Goal: Transaction & Acquisition: Purchase product/service

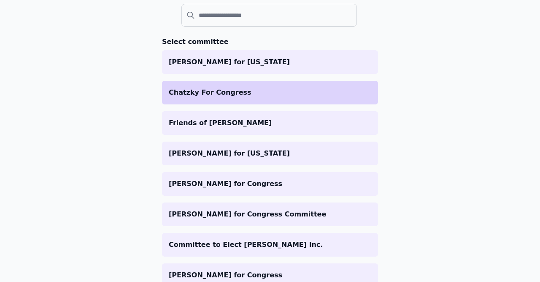
scroll to position [98, 0]
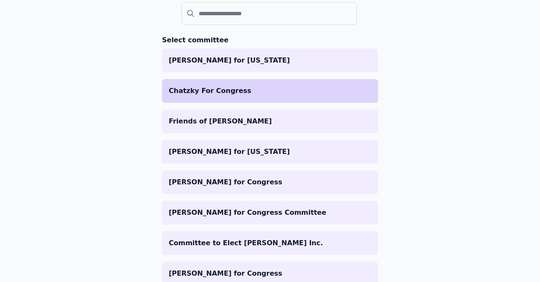
click at [197, 90] on p "Chatzky For Congress" at bounding box center [270, 91] width 203 height 10
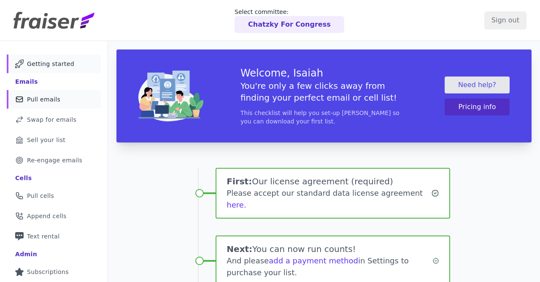
click at [56, 102] on span "Pull emails" at bounding box center [43, 99] width 33 height 8
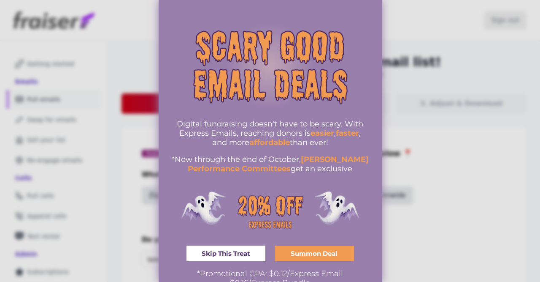
click at [414, 68] on div at bounding box center [270, 141] width 540 height 282
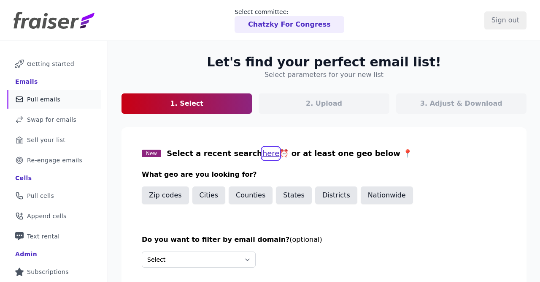
click at [263, 156] on button "here" at bounding box center [271, 153] width 17 height 12
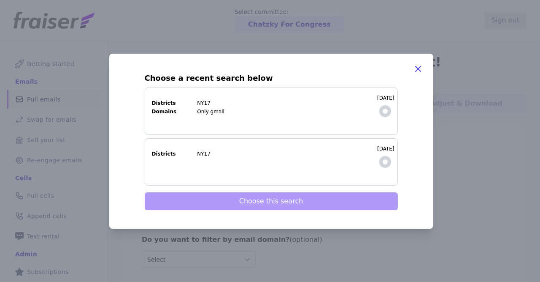
click at [360, 103] on dd "NY17" at bounding box center [284, 103] width 175 height 7
click at [0, 0] on input "9/17/2025 Districts NY17 Domains Only gmail" at bounding box center [0, 0] width 0 height 0
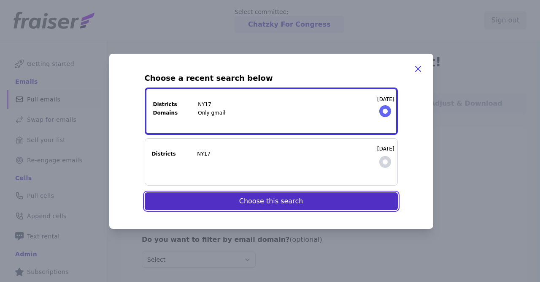
click at [313, 198] on button "Choose this search" at bounding box center [271, 201] width 253 height 18
select select "Include"
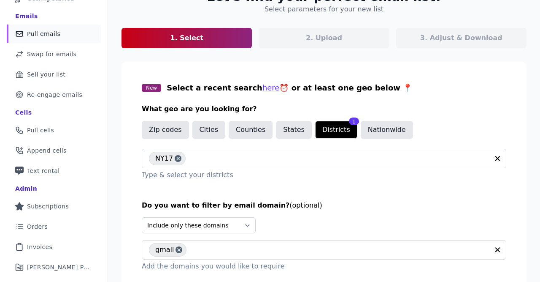
scroll to position [104, 0]
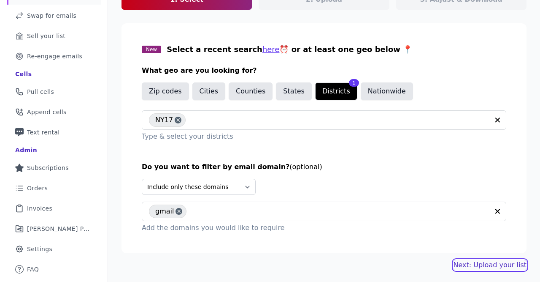
click at [504, 266] on link "Next: Upload your list" at bounding box center [490, 265] width 73 height 10
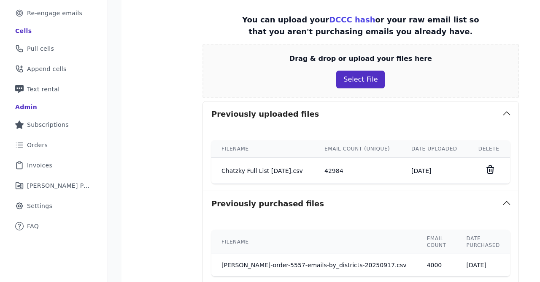
scroll to position [147, 0]
click at [350, 79] on button "Select File" at bounding box center [361, 80] width 49 height 18
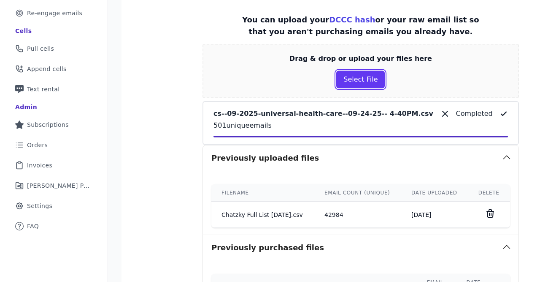
scroll to position [306, 0]
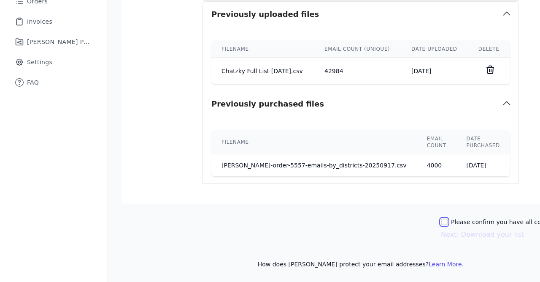
click at [441, 223] on input "Please confirm you have all correct lists uploaded." at bounding box center [444, 221] width 7 height 7
checkbox input "true"
click at [441, 236] on button "Next: Download your list" at bounding box center [482, 234] width 83 height 10
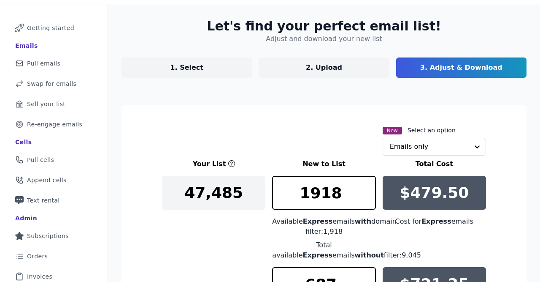
scroll to position [2, 0]
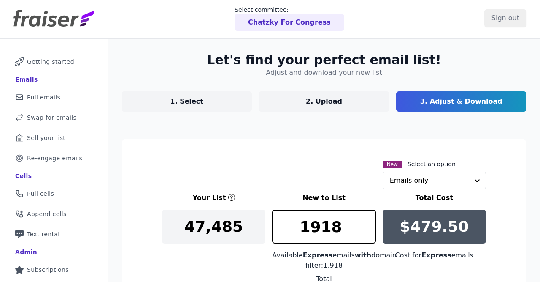
click at [203, 101] on link "1. Select" at bounding box center [187, 101] width 130 height 20
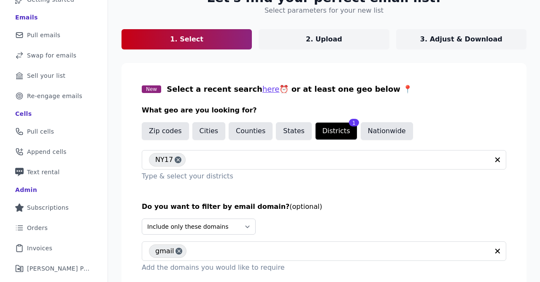
scroll to position [104, 0]
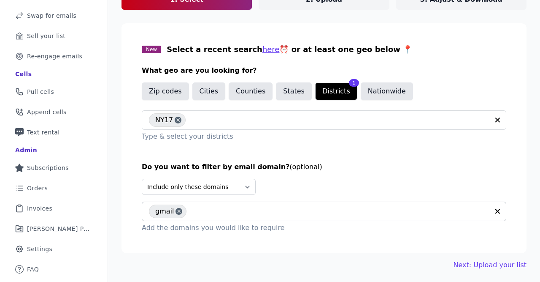
click at [258, 208] on input "text" at bounding box center [340, 211] width 299 height 10
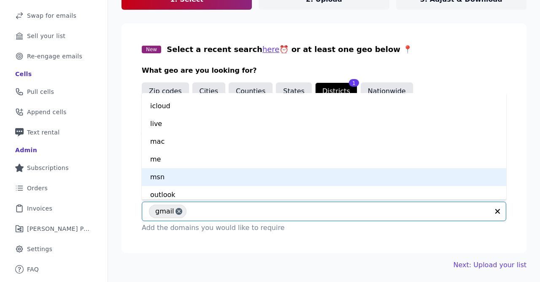
scroll to position [89, 0]
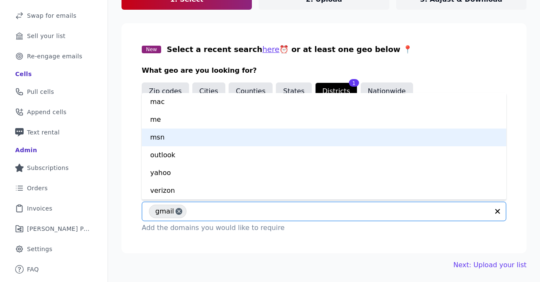
click at [121, 158] on div "Let's find your perfect email list! Select parameters for your new list 1. Sele…" at bounding box center [324, 110] width 432 height 346
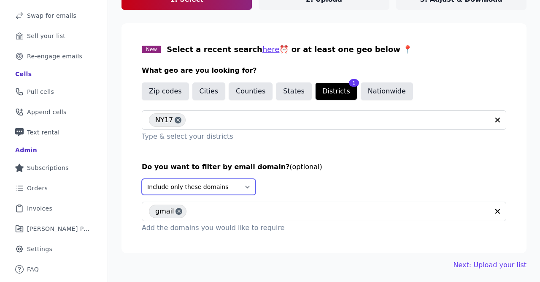
click at [142, 179] on select "Select Include only these domains Include none of these domains" at bounding box center [199, 187] width 114 height 16
select select "Exclude"
click option "Include none of these domains" at bounding box center [0, 0] width 0 height 0
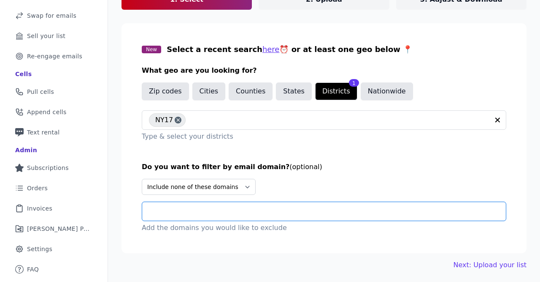
click at [181, 209] on input "text" at bounding box center [327, 211] width 357 height 10
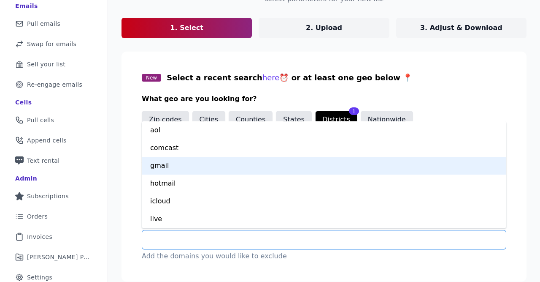
scroll to position [98, 0]
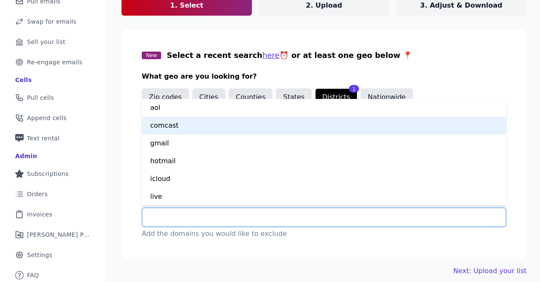
click at [173, 127] on div "comcast" at bounding box center [324, 126] width 365 height 18
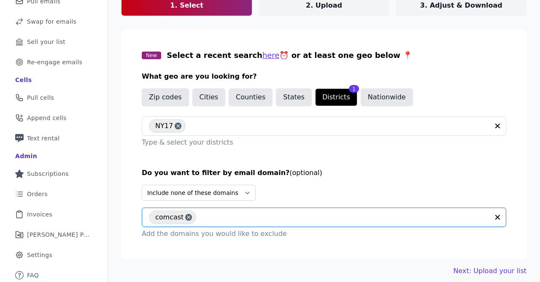
click at [208, 217] on input "text" at bounding box center [345, 217] width 289 height 10
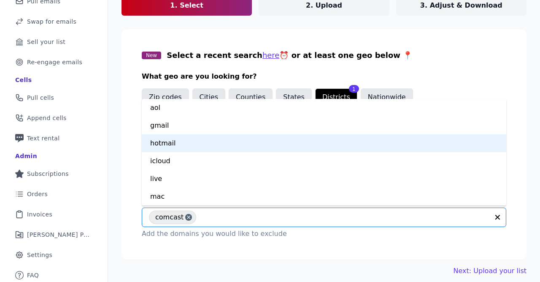
click at [194, 143] on div "hotmail" at bounding box center [324, 143] width 365 height 18
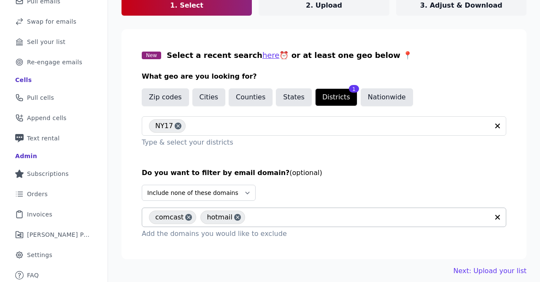
click at [270, 209] on div "comcast hotmail" at bounding box center [319, 217] width 340 height 19
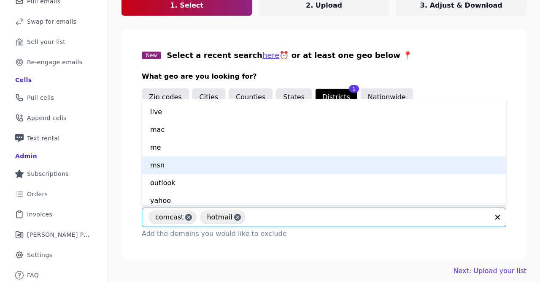
scroll to position [71, 0]
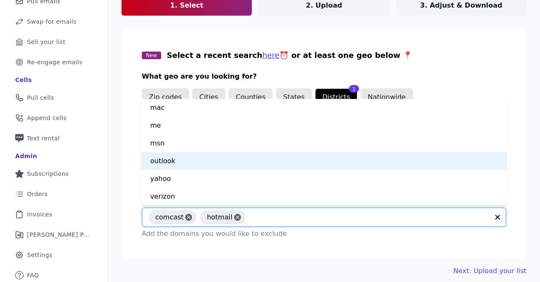
click at [208, 155] on div "outlook" at bounding box center [324, 161] width 365 height 18
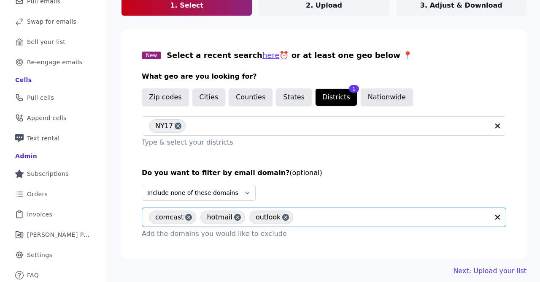
click at [314, 216] on input "text" at bounding box center [394, 217] width 192 height 10
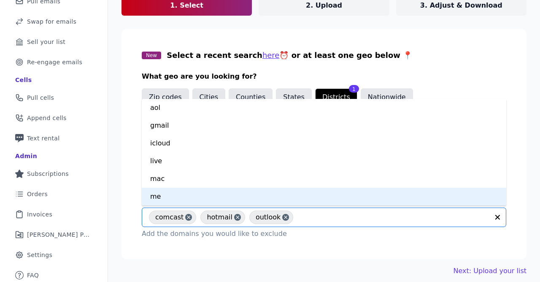
scroll to position [53, 0]
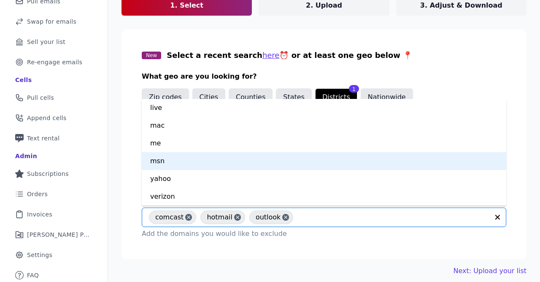
click at [205, 162] on div "msn" at bounding box center [324, 161] width 365 height 18
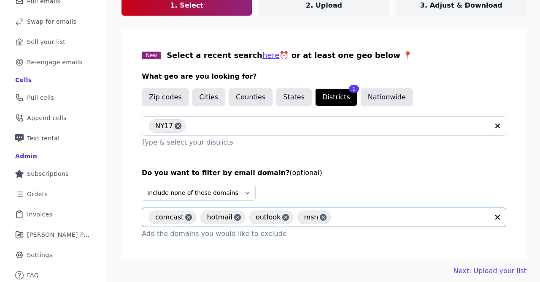
click at [347, 214] on input "text" at bounding box center [412, 217] width 154 height 10
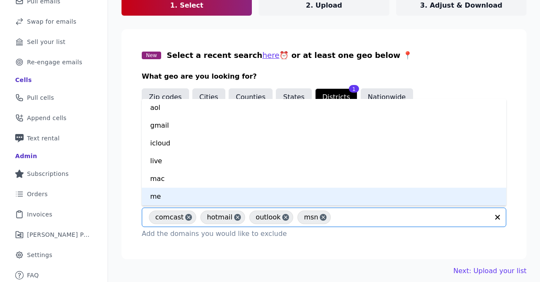
scroll to position [35, 0]
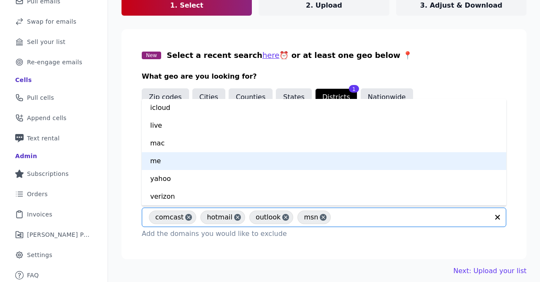
click at [231, 164] on div "me" at bounding box center [324, 161] width 365 height 18
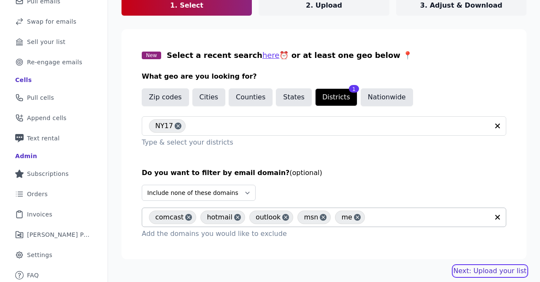
click at [477, 269] on link "Next: Upload your list" at bounding box center [490, 271] width 73 height 10
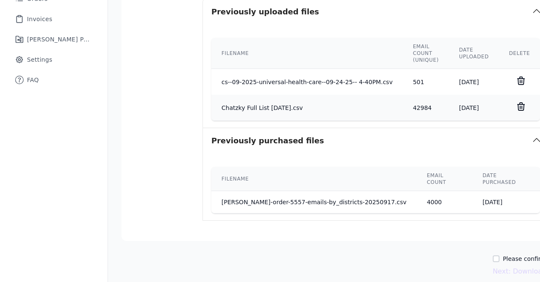
scroll to position [321, 0]
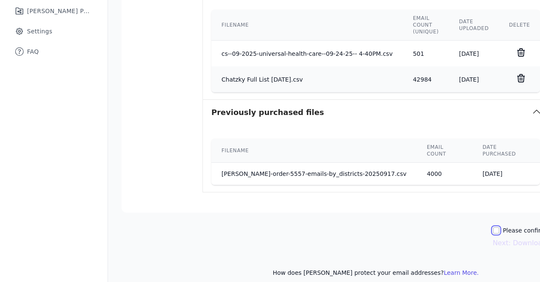
click at [500, 227] on input "Please confirm you have no lists to upload." at bounding box center [496, 230] width 7 height 7
checkbox input "true"
click at [510, 238] on button "Next: Download your list" at bounding box center [534, 243] width 83 height 10
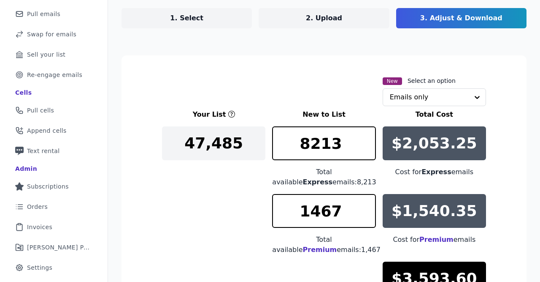
scroll to position [77, 0]
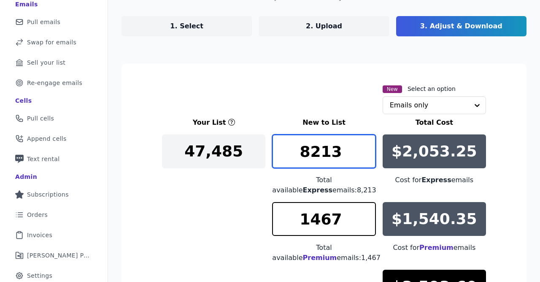
drag, startPoint x: 345, startPoint y: 155, endPoint x: 73, endPoint y: 144, distance: 272.5
click at [272, 144] on input "8213" at bounding box center [323, 151] width 103 height 34
drag, startPoint x: 345, startPoint y: 152, endPoint x: 214, endPoint y: 147, distance: 130.2
click at [272, 147] on input "2000" at bounding box center [323, 151] width 103 height 34
type input "4000"
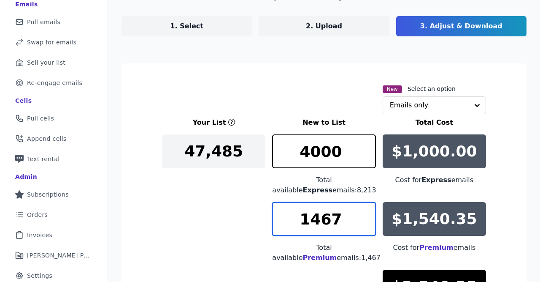
drag, startPoint x: 345, startPoint y: 216, endPoint x: 147, endPoint y: 242, distance: 199.8
click at [272, 236] on input "1467" at bounding box center [323, 219] width 103 height 34
type input "0"
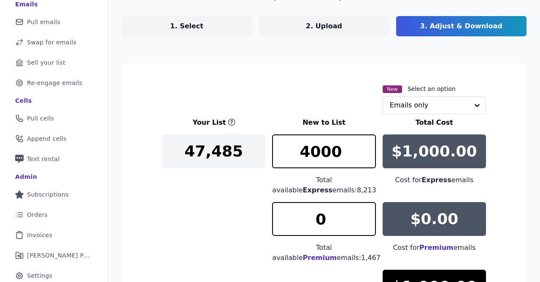
click at [500, 150] on section "New Select an option Emails only Your List New to List Total Cost 47,485 4000 T…" at bounding box center [324, 239] width 405 height 352
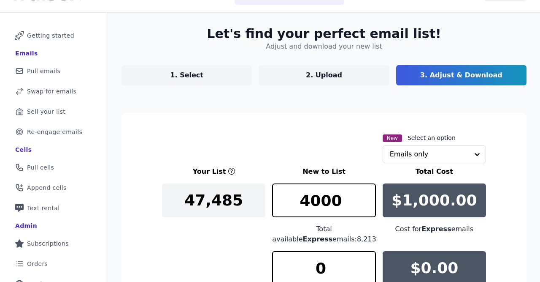
scroll to position [224, 0]
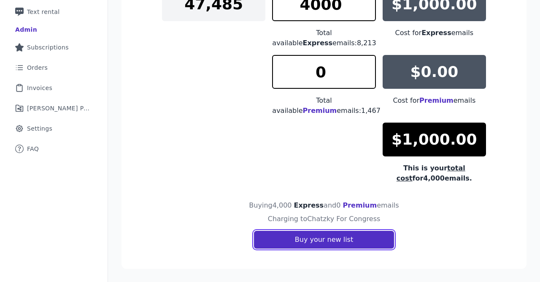
click at [338, 238] on button "Buy your new list" at bounding box center [324, 240] width 140 height 18
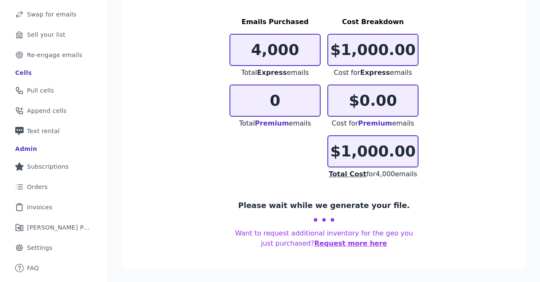
scroll to position [100, 0]
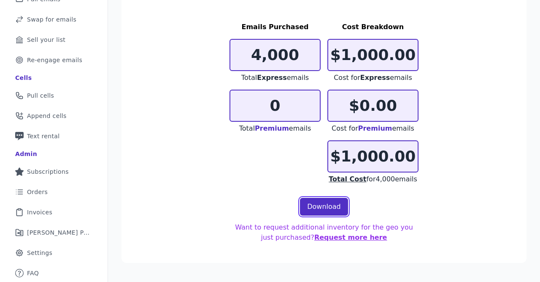
click at [326, 204] on link "Download" at bounding box center [324, 207] width 48 height 18
